Goal: Information Seeking & Learning: Compare options

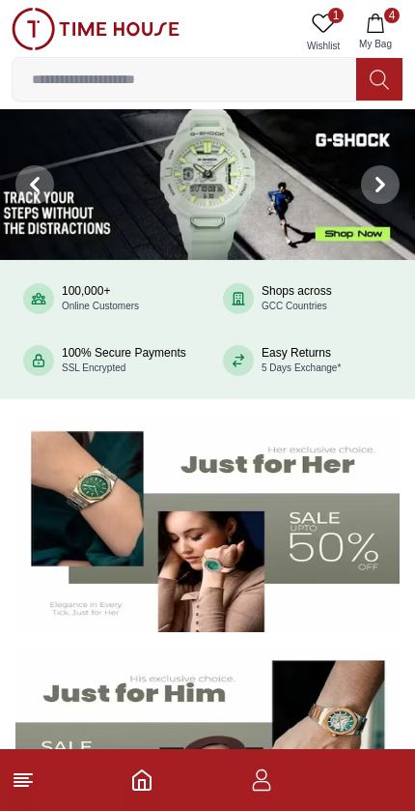
click at [387, 23] on button "4 My Bag" at bounding box center [376, 32] width 56 height 49
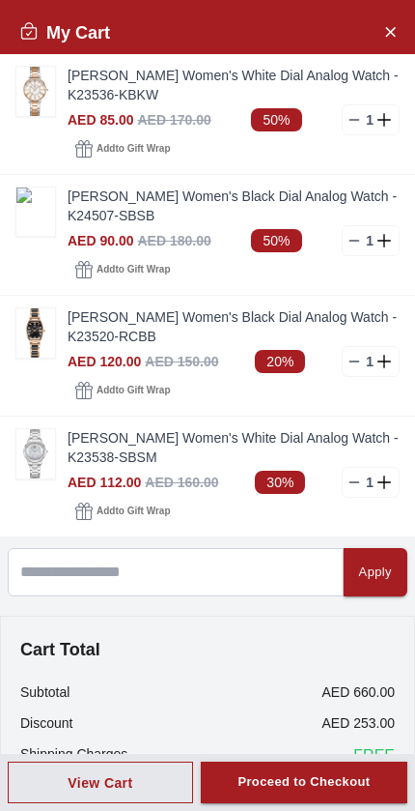
click at [27, 97] on img at bounding box center [35, 91] width 39 height 49
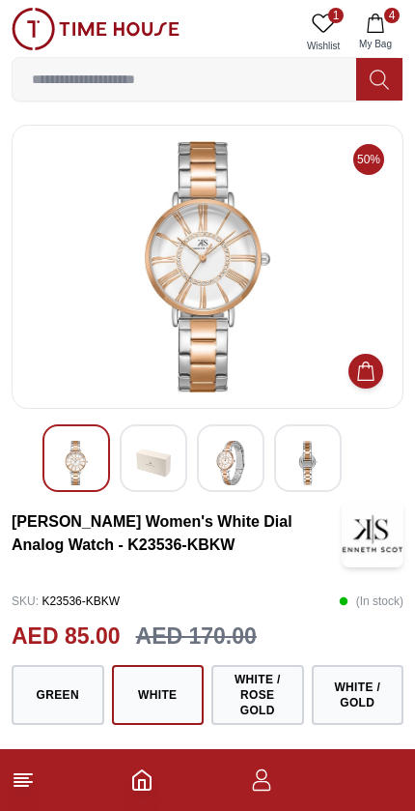
click at [266, 310] on img at bounding box center [207, 266] width 359 height 251
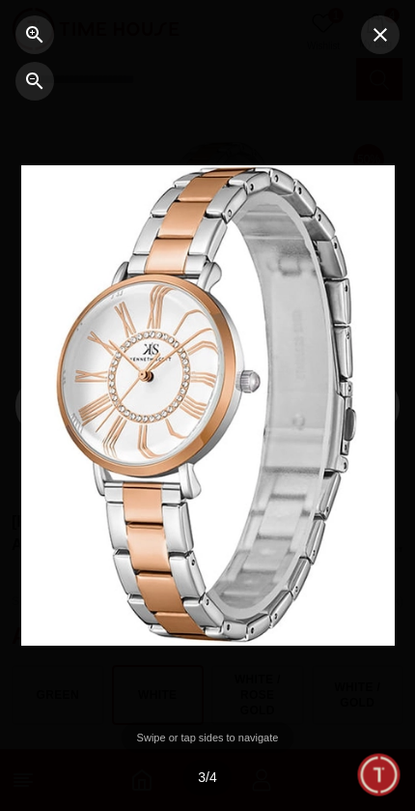
click at [371, 31] on icon "button" at bounding box center [380, 34] width 23 height 23
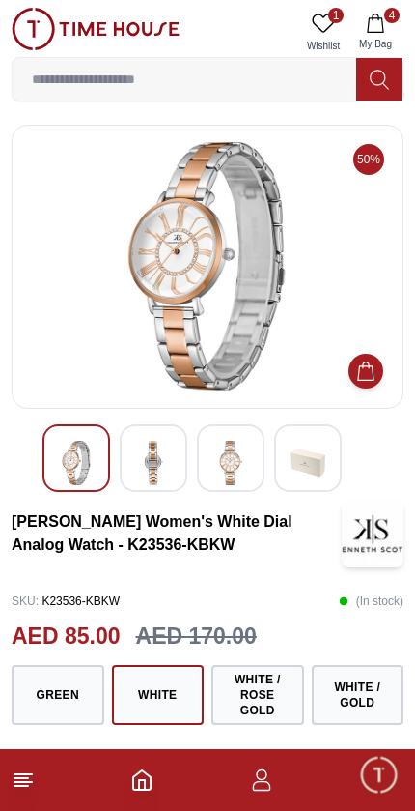
click at [379, 27] on icon "button" at bounding box center [375, 23] width 19 height 19
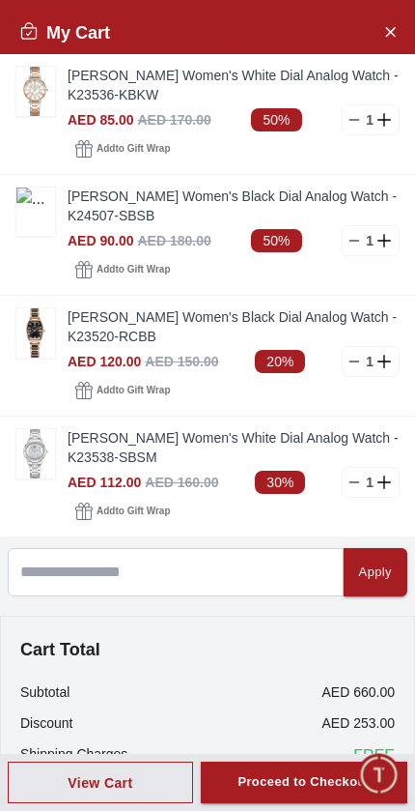
click at [159, 200] on link "[PERSON_NAME] Women's Black Dial Analog Watch - K24507-SBSB" at bounding box center [234, 205] width 332 height 39
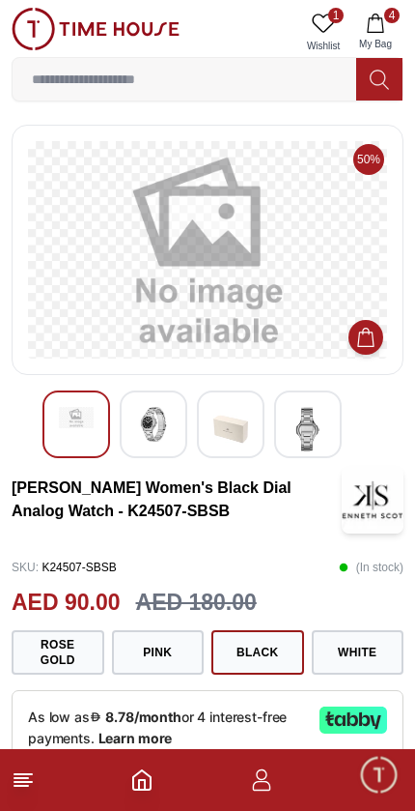
click at [158, 422] on img at bounding box center [153, 424] width 35 height 35
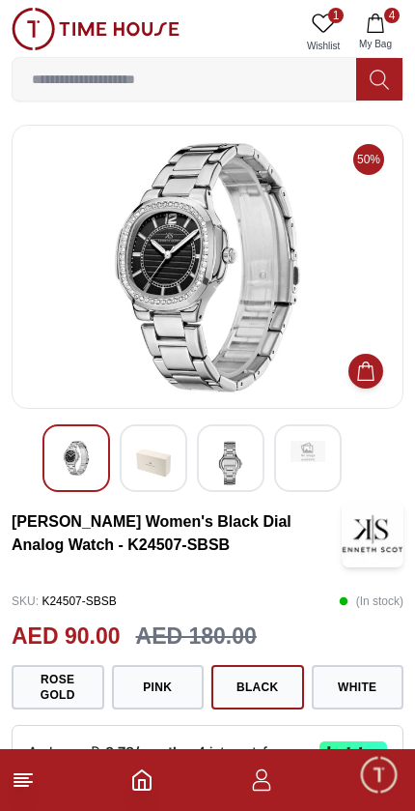
click at [243, 459] on img at bounding box center [231, 463] width 35 height 44
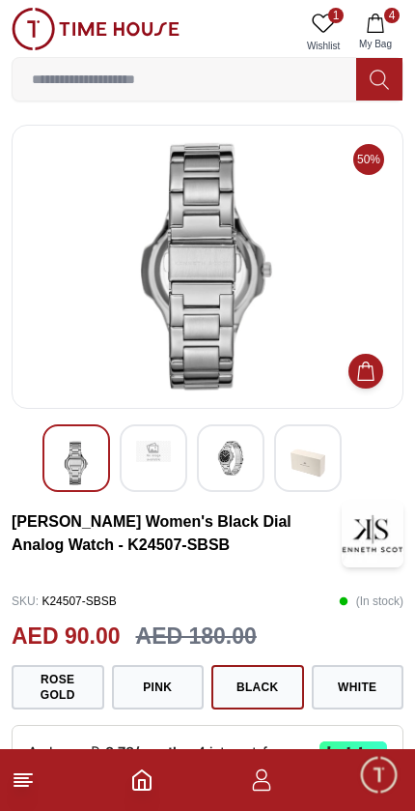
click at [87, 466] on img at bounding box center [76, 463] width 35 height 44
click at [241, 467] on img at bounding box center [231, 458] width 35 height 35
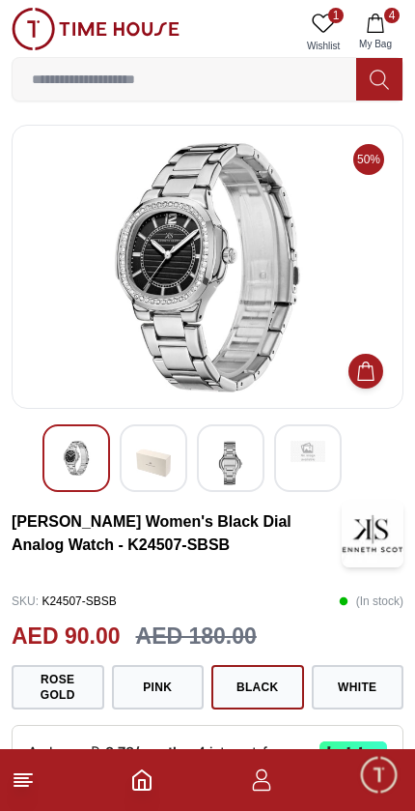
click at [256, 309] on img at bounding box center [207, 266] width 359 height 251
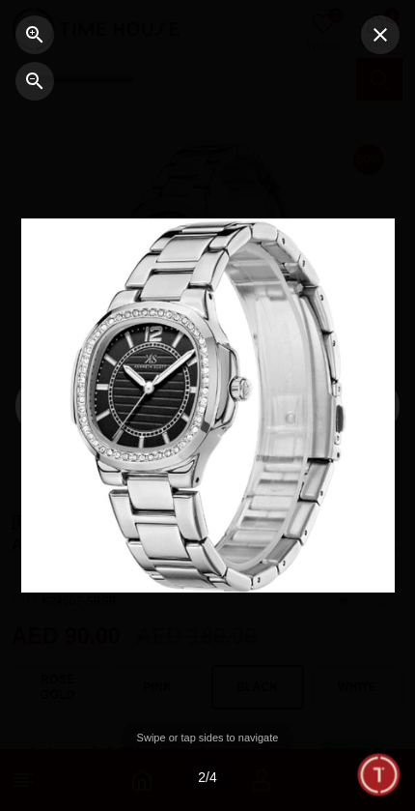
click at [389, 35] on icon "button" at bounding box center [380, 34] width 23 height 23
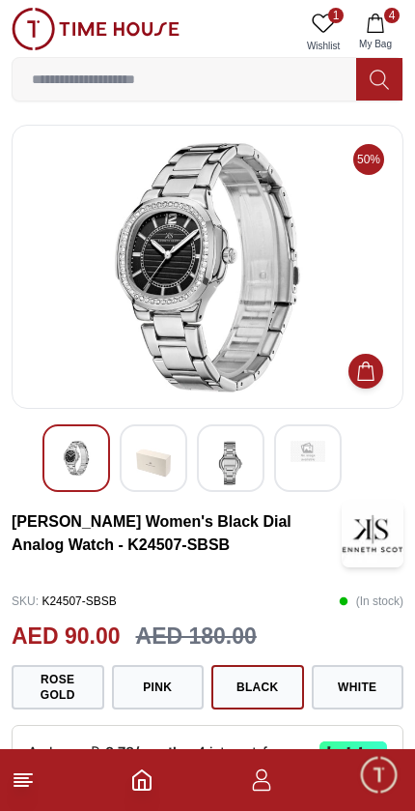
click at [374, 22] on icon "button" at bounding box center [375, 23] width 19 height 19
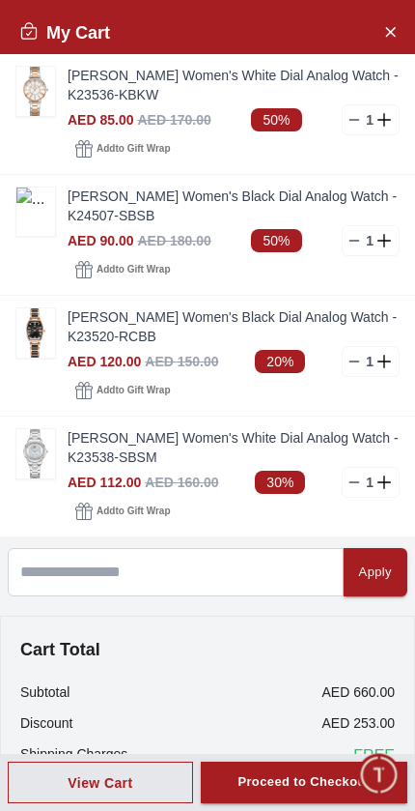
click at [42, 331] on img at bounding box center [35, 332] width 39 height 49
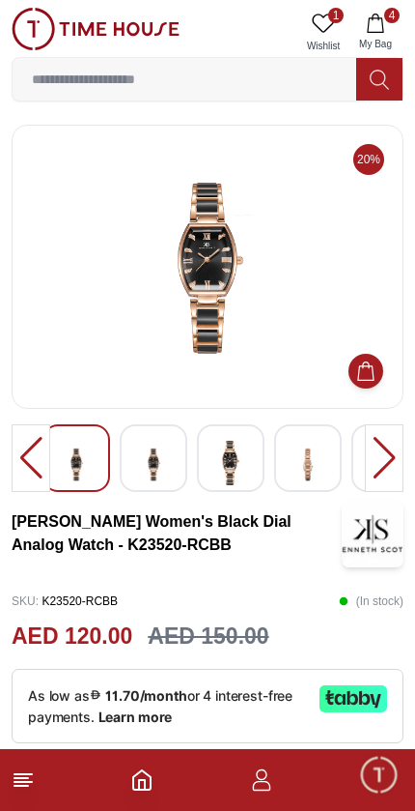
click at [212, 255] on img at bounding box center [207, 266] width 359 height 251
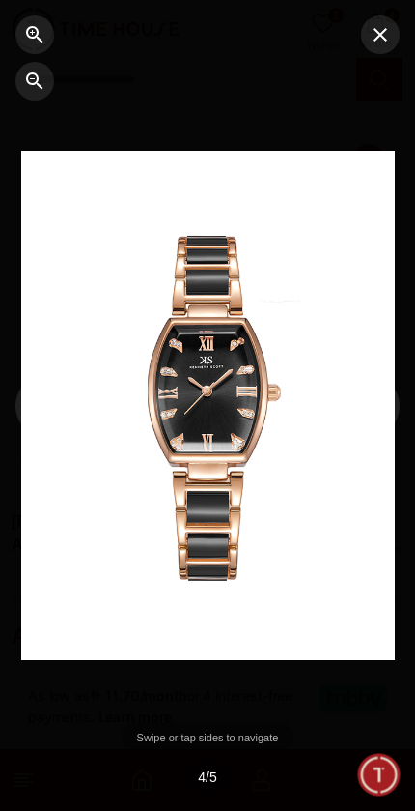
click at [380, 33] on icon "button" at bounding box center [381, 35] width 14 height 14
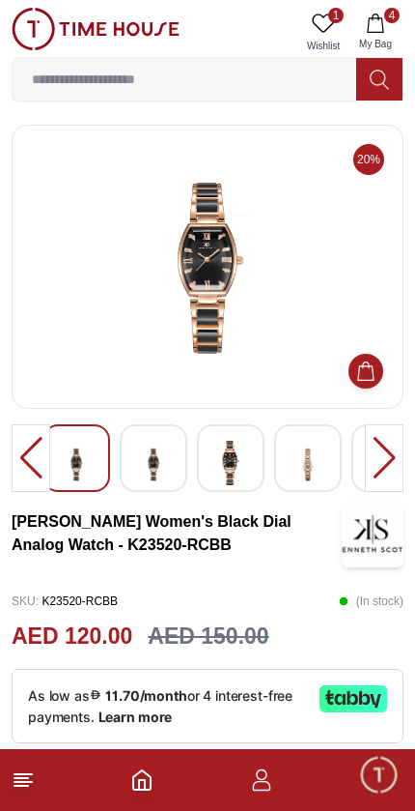
click at [385, 22] on icon "button" at bounding box center [375, 23] width 19 height 19
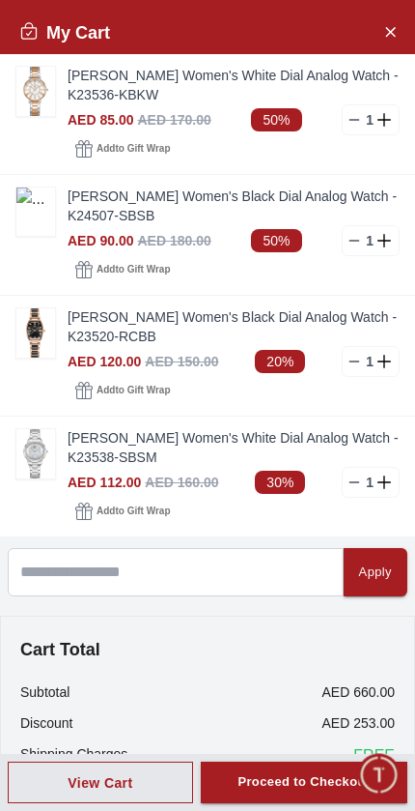
click at [32, 451] on img at bounding box center [35, 453] width 39 height 49
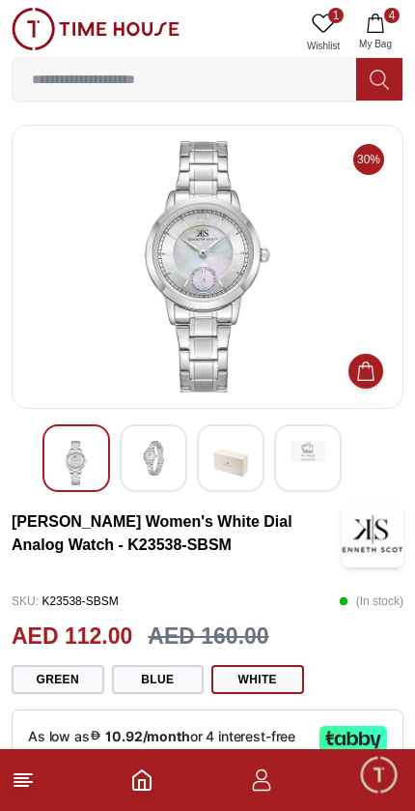
click at [153, 465] on img at bounding box center [153, 458] width 35 height 35
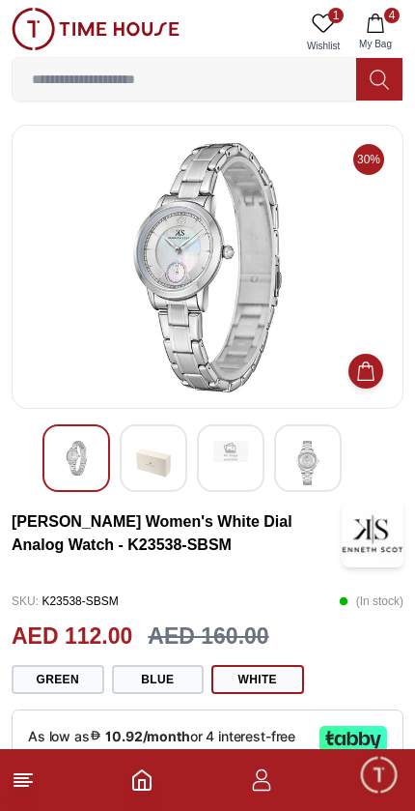
click at [88, 460] on img at bounding box center [76, 458] width 35 height 35
click at [213, 272] on img at bounding box center [207, 266] width 359 height 251
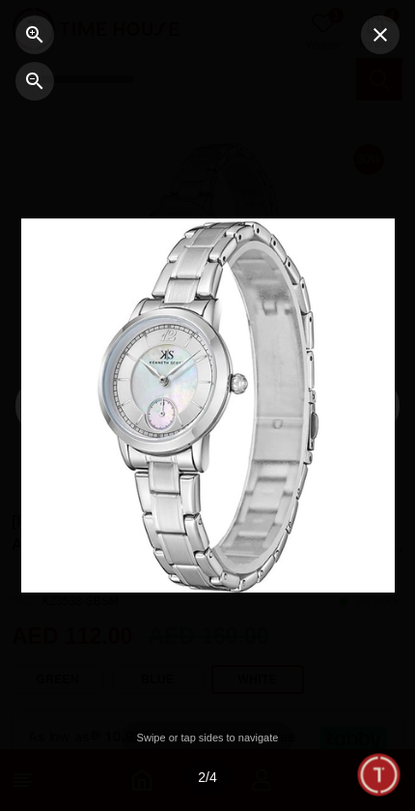
click at [383, 34] on icon "button" at bounding box center [381, 35] width 14 height 14
